Goal: Go to known website: Access a specific website the user already knows

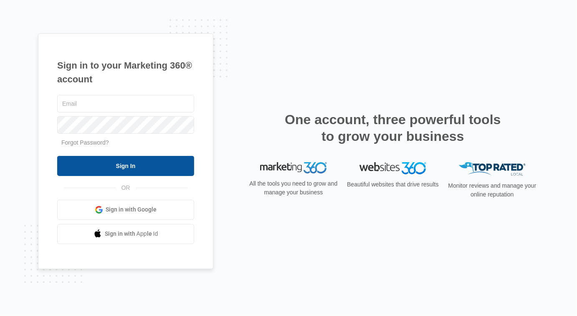
type input "[PERSON_NAME][EMAIL_ADDRESS][PERSON_NAME][DOMAIN_NAME]"
click at [148, 167] on input "Sign In" at bounding box center [125, 166] width 137 height 20
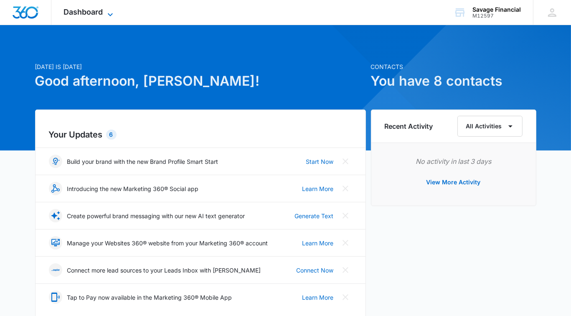
click at [103, 14] on span "Dashboard" at bounding box center [83, 12] width 39 height 9
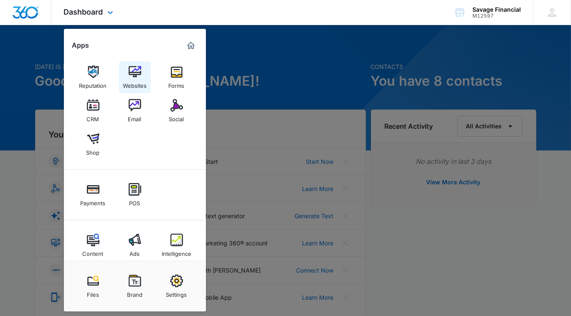
click at [137, 74] on img at bounding box center [135, 72] width 13 height 13
